Goal: Task Accomplishment & Management: Use online tool/utility

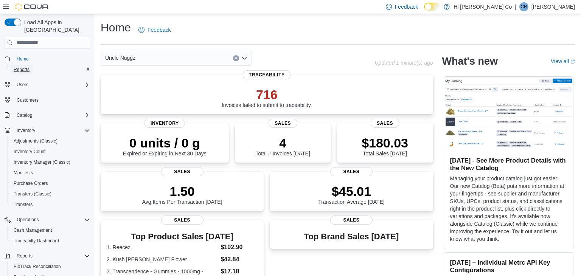
click at [23, 67] on span "Reports" at bounding box center [22, 70] width 16 height 6
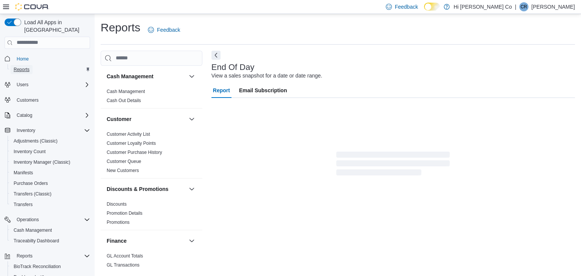
scroll to position [3, 0]
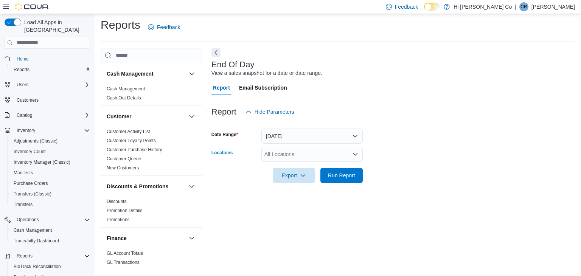
click at [318, 157] on div "All Locations" at bounding box center [311, 154] width 101 height 15
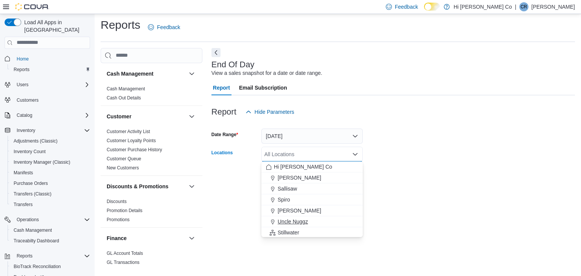
click at [301, 225] on span "Uncle Nuggz" at bounding box center [293, 222] width 30 height 8
click at [385, 194] on div "End Of Day View a sales snapshot for a date or date range. Report Email Subscri…" at bounding box center [393, 159] width 364 height 222
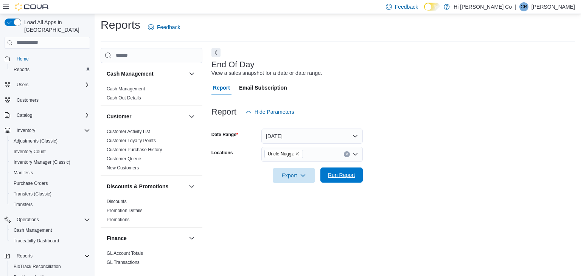
click at [345, 178] on span "Run Report" at bounding box center [341, 175] width 27 height 8
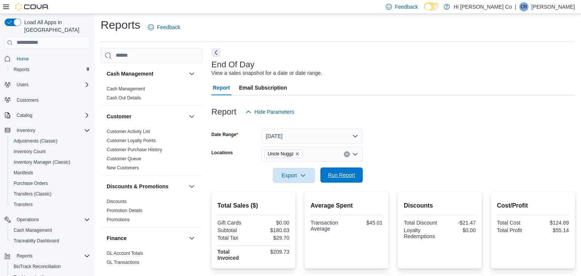
click at [345, 170] on span "Run Report" at bounding box center [341, 175] width 33 height 15
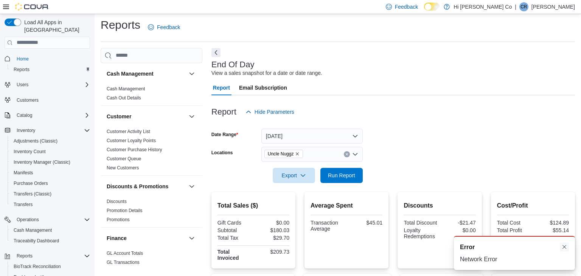
click at [565, 249] on button "Dismiss toast" at bounding box center [564, 247] width 9 height 9
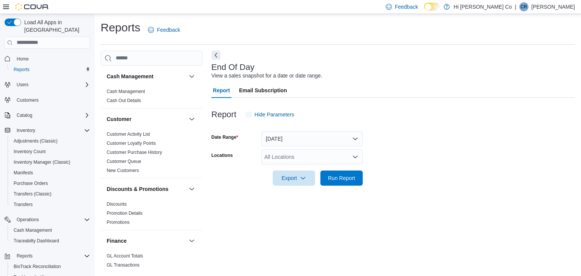
scroll to position [3, 0]
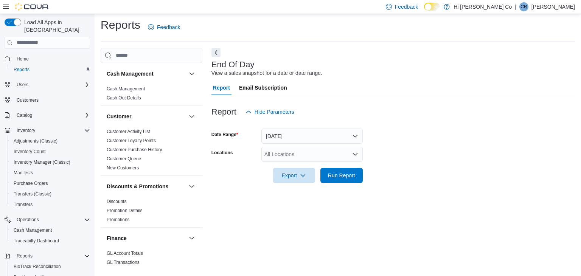
click at [334, 155] on div "All Locations" at bounding box center [311, 154] width 101 height 15
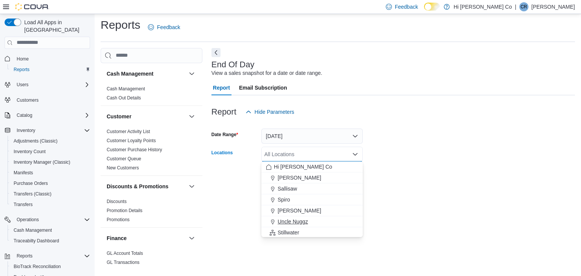
click at [328, 225] on div "Uncle Nuggz" at bounding box center [312, 222] width 92 height 8
click at [376, 208] on div "End Of Day View a sales snapshot for a date or date range. Report Email Subscri…" at bounding box center [393, 159] width 364 height 222
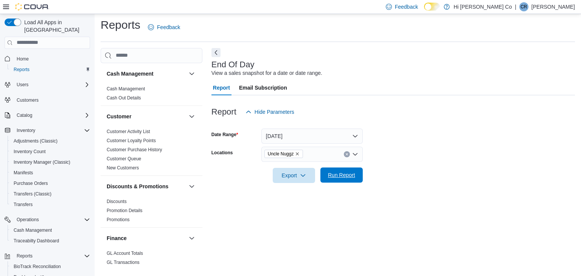
click at [351, 172] on span "Run Report" at bounding box center [341, 175] width 27 height 8
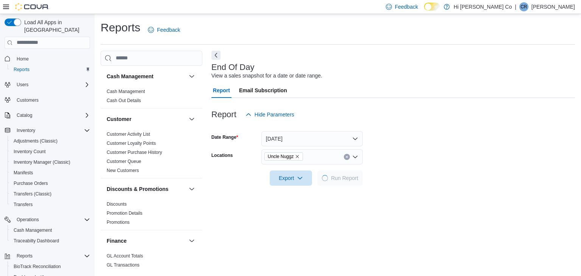
scroll to position [3, 0]
